Goal: Check status: Check status

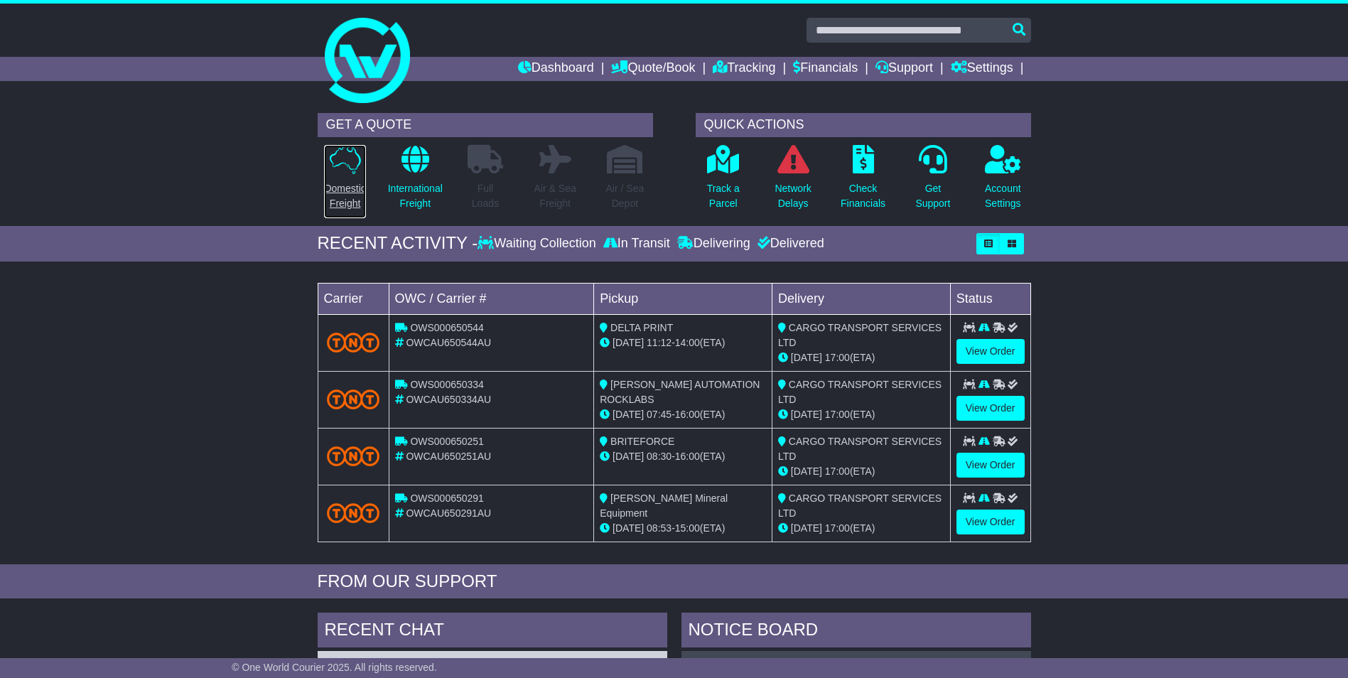
click at [337, 186] on p "Domestic Freight" at bounding box center [344, 196] width 41 height 30
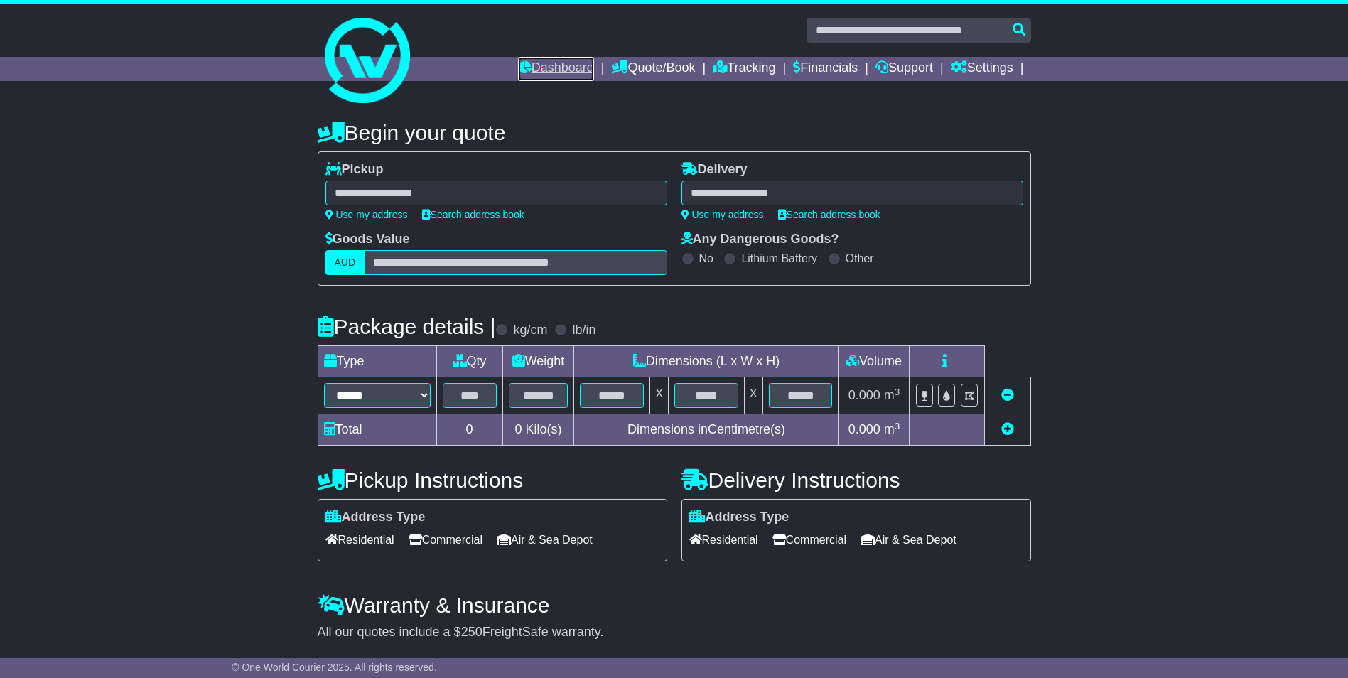
click at [540, 66] on link "Dashboard" at bounding box center [556, 69] width 76 height 24
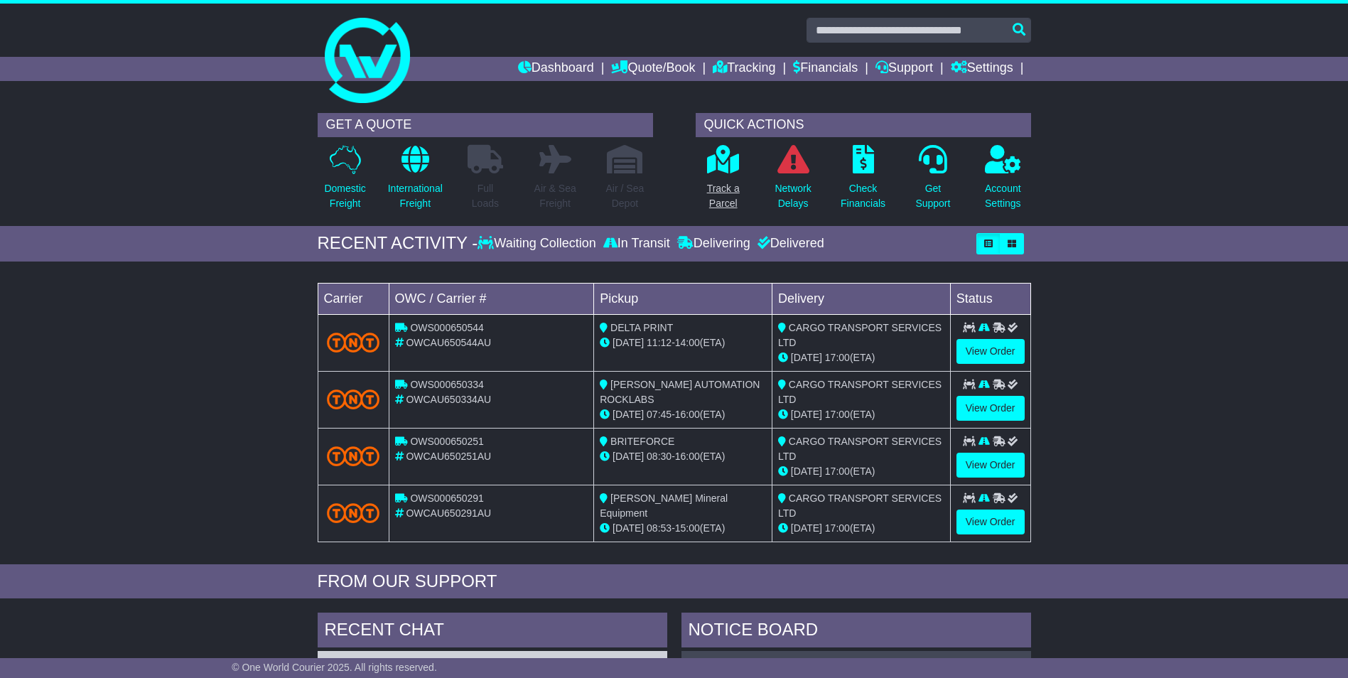
click at [717, 175] on link "Track a Parcel" at bounding box center [723, 181] width 34 height 75
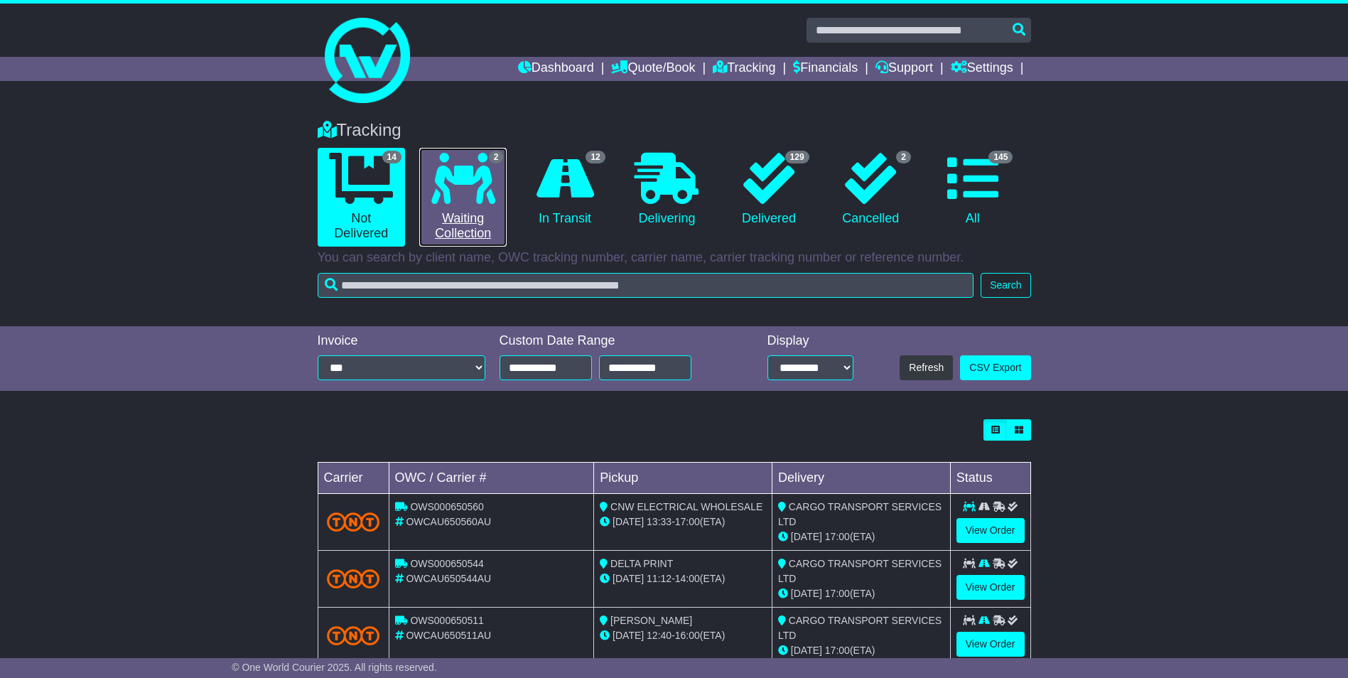
click at [476, 193] on icon at bounding box center [463, 178] width 64 height 51
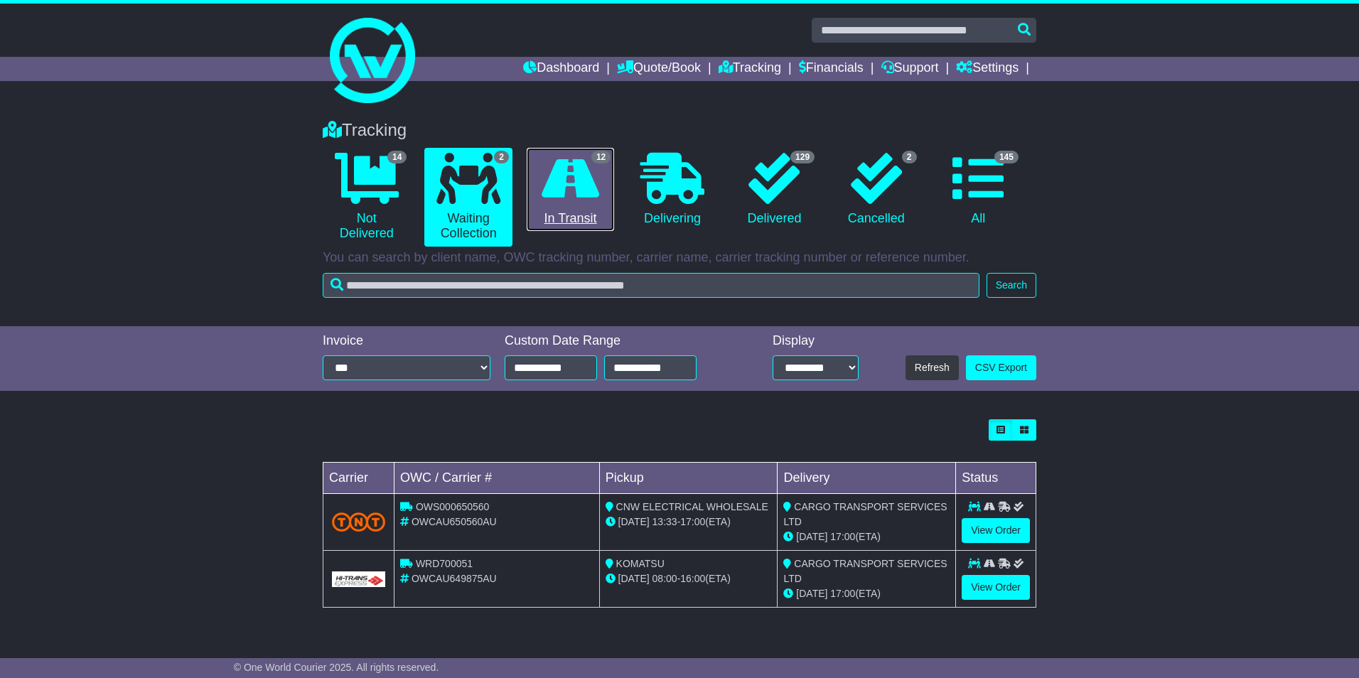
click at [599, 195] on icon at bounding box center [570, 178] width 58 height 51
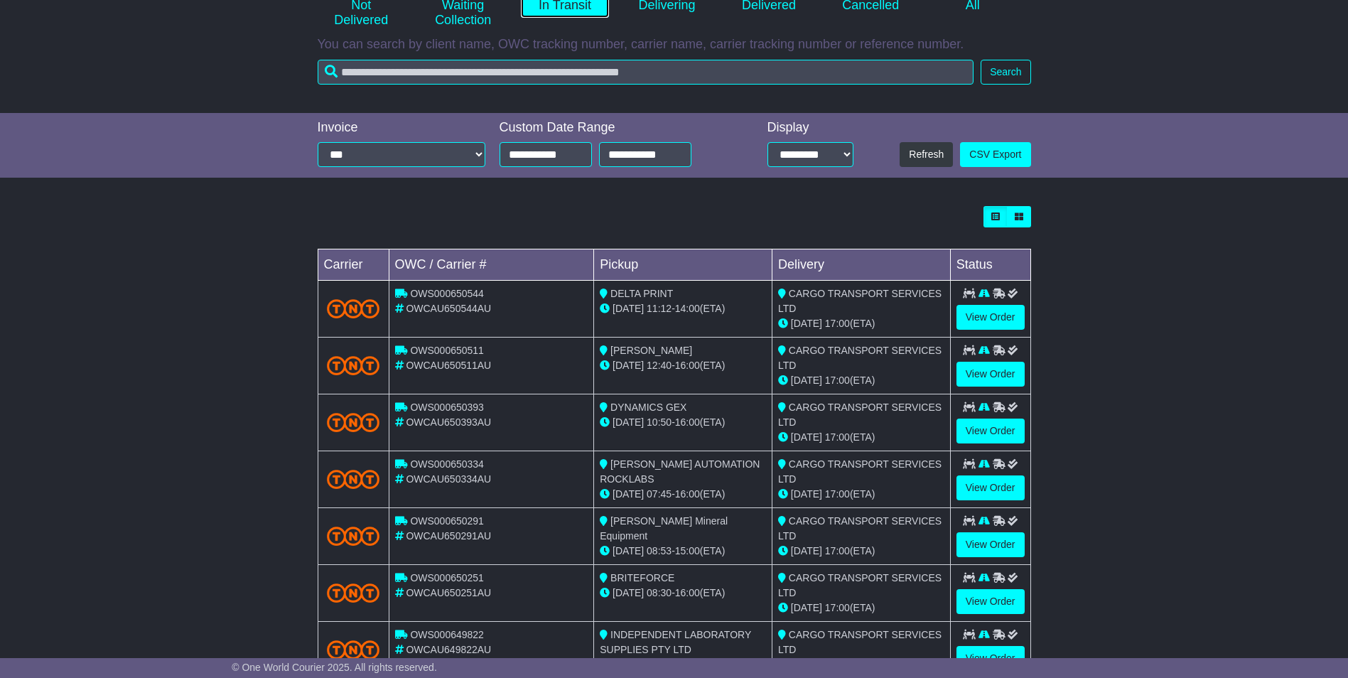
scroll to position [284, 0]
